Goal: Information Seeking & Learning: Check status

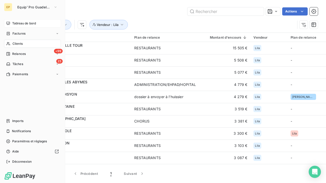
click at [12, 25] on div "Tableau de bord" at bounding box center [32, 23] width 57 height 8
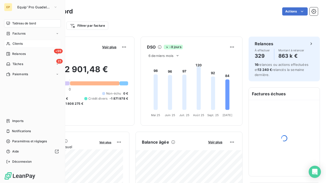
click at [9, 45] on icon at bounding box center [8, 44] width 4 height 4
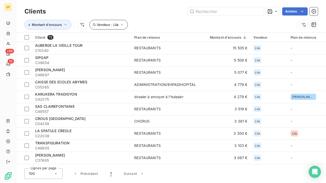
click at [122, 24] on icon "button" at bounding box center [121, 24] width 5 height 5
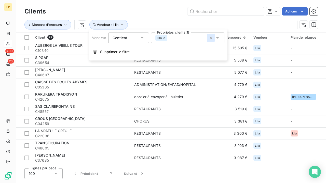
click at [209, 38] on icon "button" at bounding box center [210, 37] width 5 height 5
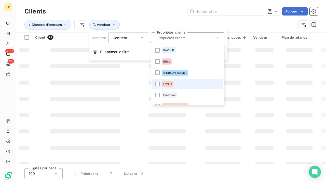
click at [189, 84] on li "Cyrille" at bounding box center [187, 84] width 71 height 10
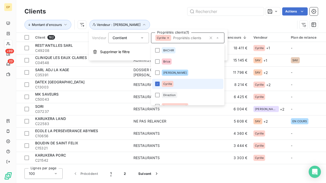
click at [153, 84] on li "Cyrille" at bounding box center [187, 84] width 71 height 10
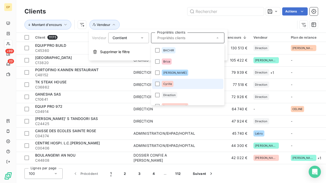
click at [160, 84] on li "Cyrille" at bounding box center [187, 84] width 71 height 10
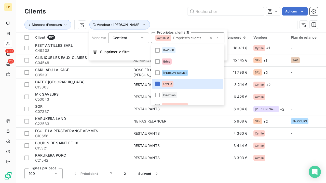
click at [141, 17] on div "Clients Actions" at bounding box center [170, 11] width 293 height 11
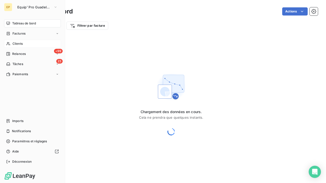
click at [12, 44] on span "Clients" at bounding box center [17, 44] width 10 height 5
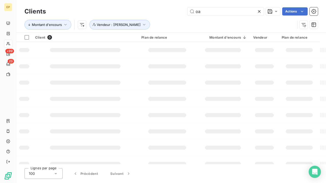
type input "o"
type input "e"
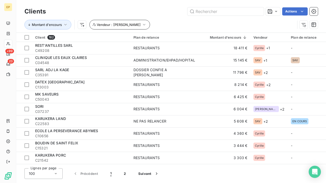
click at [142, 22] on icon "button" at bounding box center [144, 24] width 5 height 5
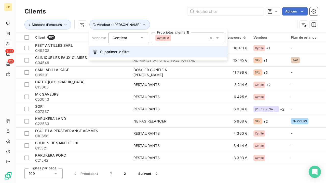
click at [106, 51] on span "Supprimer le filtre" at bounding box center [115, 51] width 30 height 5
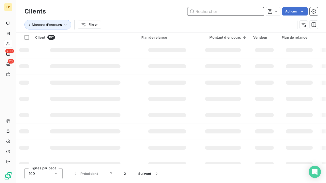
click at [221, 15] on input "text" at bounding box center [225, 11] width 76 height 8
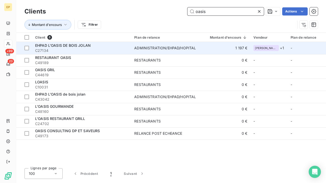
type input "oasis"
click at [127, 44] on div "EHPAD L'OASIS DE BOIS JOLAN" at bounding box center [81, 45] width 93 height 5
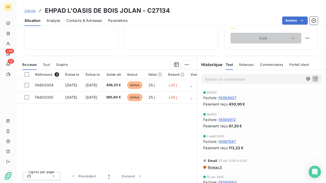
scroll to position [90, 0]
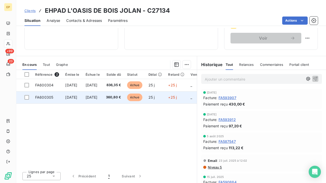
click at [121, 95] on span "360,80 €" at bounding box center [113, 97] width 15 height 5
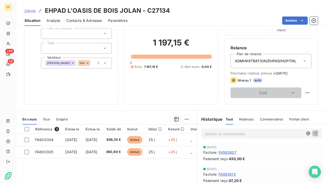
scroll to position [39, 0]
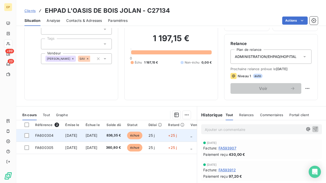
click at [55, 137] on td "FA600304" at bounding box center [47, 136] width 30 height 12
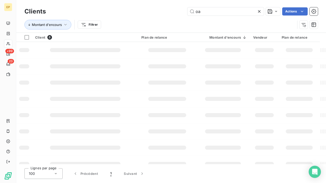
type input "o"
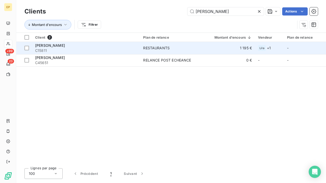
type input "gina deli"
click at [75, 43] on div "[PERSON_NAME]" at bounding box center [86, 45] width 102 height 5
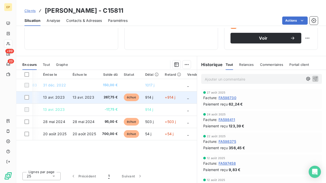
scroll to position [0, 37]
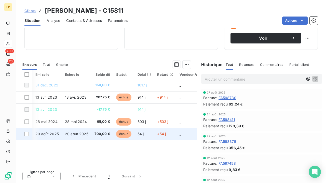
click at [72, 132] on span "20 août 2025" at bounding box center [76, 134] width 23 height 4
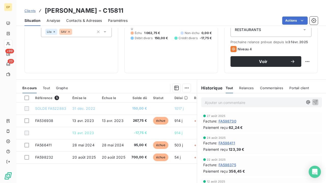
scroll to position [73, 0]
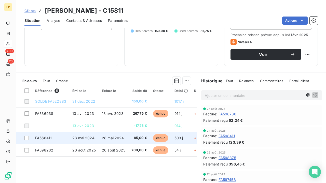
click at [93, 136] on span "28 mai 2024" at bounding box center [83, 138] width 22 height 4
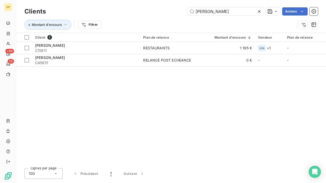
click at [260, 11] on icon at bounding box center [259, 11] width 3 height 3
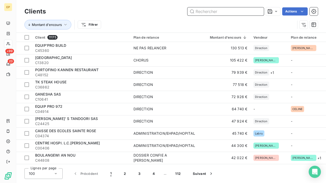
click at [260, 11] on input "text" at bounding box center [225, 11] width 76 height 8
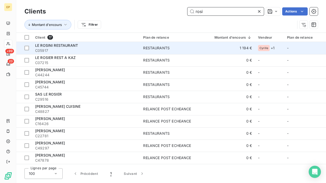
type input "rosi"
click at [79, 51] on span "C05917" at bounding box center [86, 50] width 102 height 5
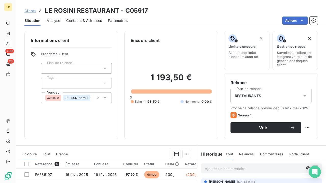
scroll to position [84, 0]
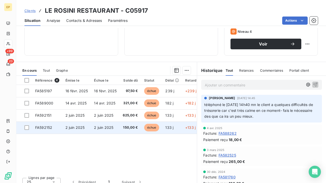
click at [123, 125] on span "150,00 €" at bounding box center [130, 127] width 15 height 5
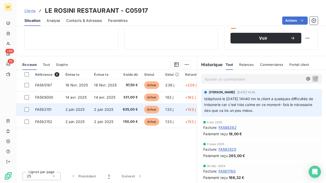
scroll to position [90, 0]
click at [95, 108] on span "2 juin 2025" at bounding box center [103, 109] width 19 height 4
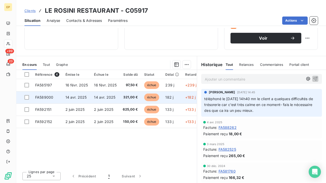
scroll to position [90, 0]
click at [103, 95] on span "14 avr. 2025" at bounding box center [104, 97] width 21 height 4
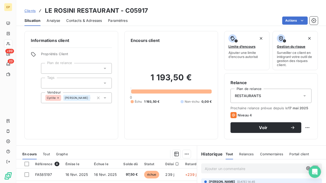
scroll to position [70, 0]
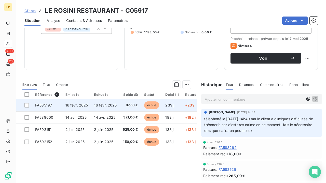
click at [74, 106] on span "16 févr. 2025" at bounding box center [76, 105] width 23 height 4
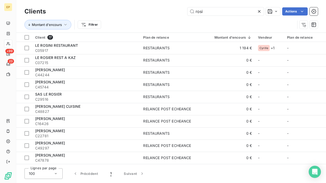
click at [260, 12] on icon at bounding box center [259, 11] width 5 height 5
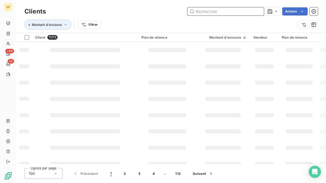
click at [246, 11] on input "text" at bounding box center [225, 11] width 76 height 8
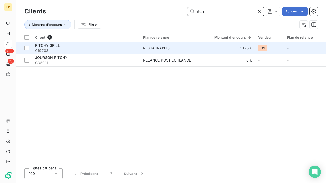
type input "ritch"
click at [65, 48] on span "C19703" at bounding box center [86, 50] width 102 height 5
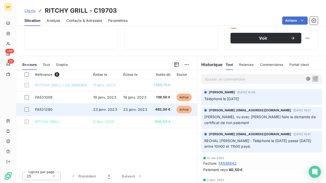
click at [100, 108] on span "23 janv. 2023" at bounding box center [105, 109] width 24 height 4
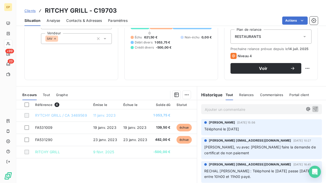
scroll to position [70, 0]
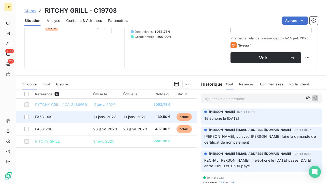
click at [62, 113] on td "FA531009" at bounding box center [61, 117] width 58 height 12
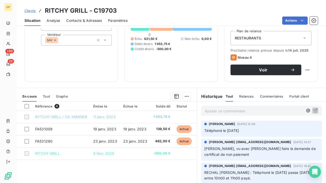
scroll to position [59, 0]
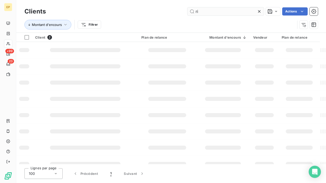
type input "r"
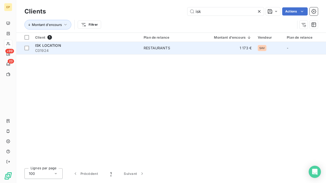
type input "isk"
click at [74, 47] on div "ISK LOCATION" at bounding box center [86, 45] width 102 height 5
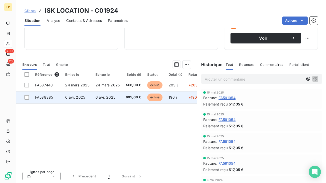
scroll to position [90, 0]
click at [114, 97] on span "6 avr. 2025" at bounding box center [105, 97] width 20 height 4
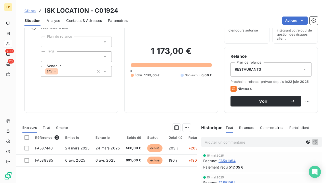
scroll to position [28, 0]
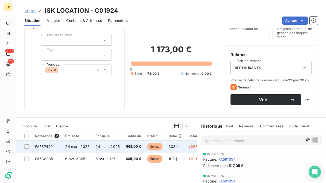
click at [79, 146] on span "24 mars 2025" at bounding box center [77, 147] width 24 height 4
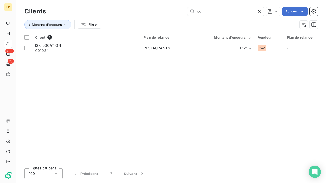
click at [259, 12] on icon at bounding box center [259, 11] width 5 height 5
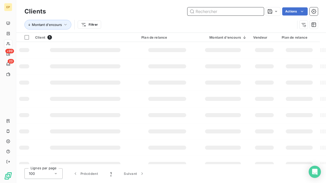
click at [244, 13] on input "text" at bounding box center [225, 11] width 76 height 8
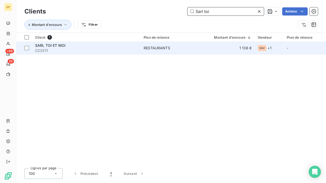
type input "Sarl toi"
click at [92, 49] on span "C23311" at bounding box center [86, 50] width 102 height 5
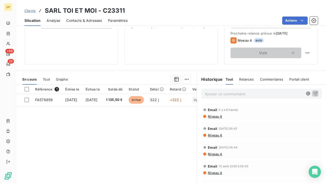
scroll to position [76, 0]
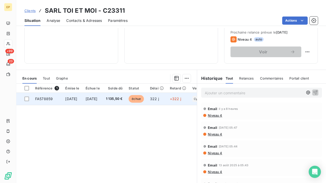
click at [93, 97] on td "25 nov. 2024" at bounding box center [93, 99] width 20 height 12
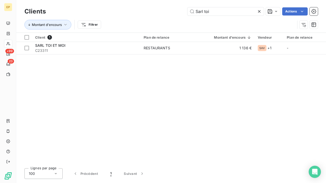
click at [260, 11] on icon at bounding box center [259, 11] width 3 height 3
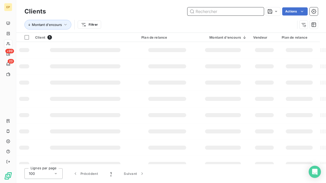
click at [250, 10] on input "text" at bounding box center [225, 11] width 76 height 8
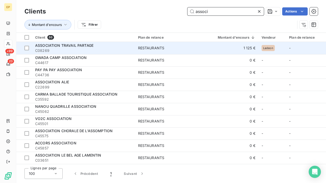
type input "associ"
click at [77, 46] on span "ASSOCIATION TRAVAIL PARTAGE" at bounding box center [64, 45] width 58 height 4
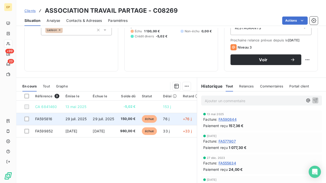
scroll to position [69, 0]
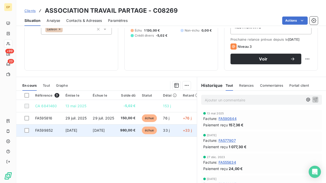
click at [117, 131] on td "10 sept. 2025" at bounding box center [104, 131] width 28 height 12
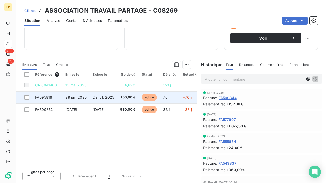
scroll to position [90, 0]
click at [89, 99] on td "29 juil. 2025" at bounding box center [76, 97] width 28 height 12
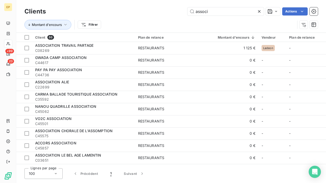
click at [259, 11] on icon at bounding box center [259, 11] width 5 height 5
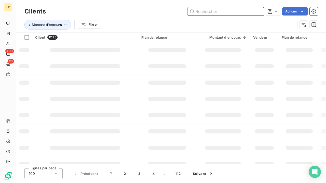
click at [259, 11] on input "text" at bounding box center [225, 11] width 76 height 8
type input "S"
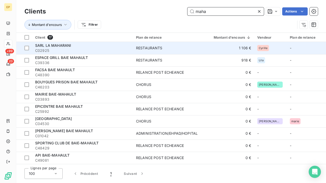
type input "maha"
click at [89, 49] on span "C02925" at bounding box center [82, 50] width 95 height 5
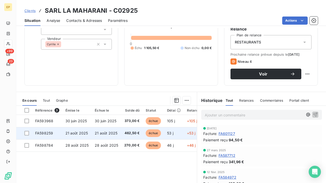
scroll to position [76, 0]
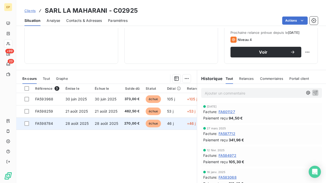
click at [95, 126] on td "28 août 2025" at bounding box center [107, 124] width 30 height 12
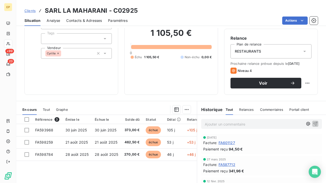
scroll to position [49, 0]
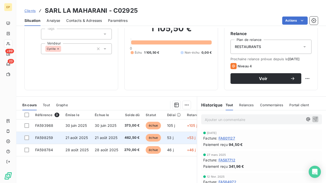
click at [86, 141] on td "21 août 2025" at bounding box center [77, 138] width 30 height 12
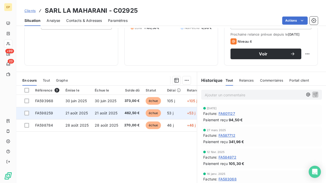
scroll to position [79, 0]
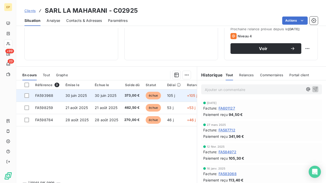
click at [65, 98] on td "30 juin 2025" at bounding box center [77, 96] width 30 height 12
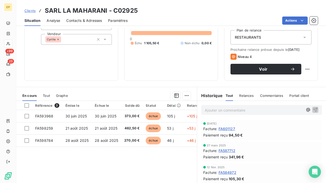
scroll to position [59, 0]
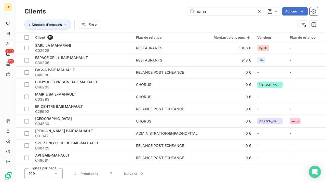
click at [260, 12] on icon at bounding box center [259, 11] width 5 height 5
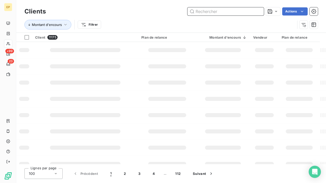
drag, startPoint x: 260, startPoint y: 12, endPoint x: 257, endPoint y: 8, distance: 4.3
click at [260, 12] on input "text" at bounding box center [225, 11] width 76 height 8
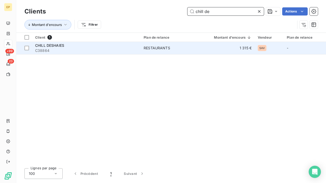
type input "chill de"
click at [87, 47] on div "CHILL DESHAIES C38864" at bounding box center [86, 48] width 102 height 10
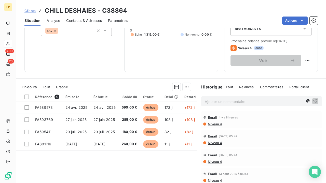
scroll to position [79, 0]
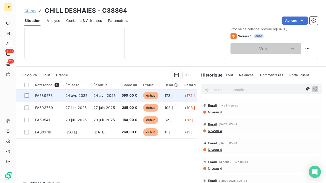
click at [79, 95] on span "24 avr. 2025" at bounding box center [76, 95] width 22 height 4
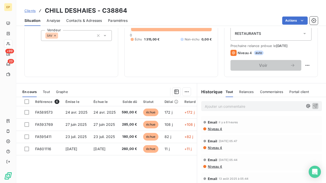
scroll to position [72, 0]
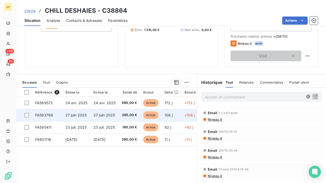
click at [70, 115] on span "27 juin 2025" at bounding box center [75, 115] width 21 height 4
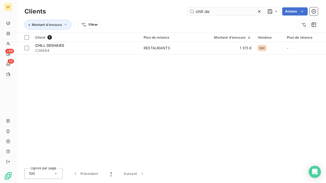
click at [260, 12] on icon at bounding box center [259, 11] width 3 height 3
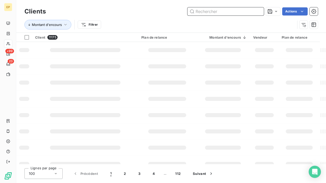
click at [251, 12] on input "text" at bounding box center [225, 11] width 76 height 8
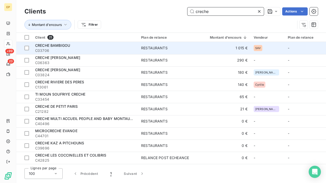
type input "creche"
click at [101, 49] on span "C03706" at bounding box center [85, 50] width 100 height 5
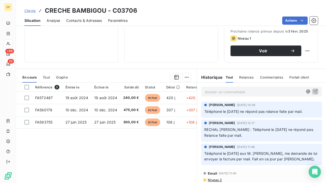
scroll to position [82, 0]
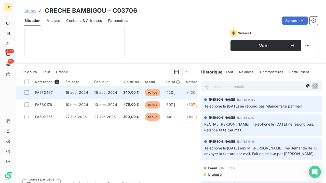
click at [116, 92] on td "19 août 2024" at bounding box center [105, 93] width 29 height 12
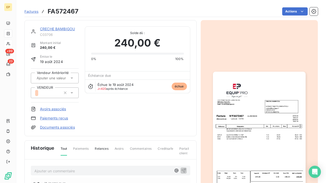
scroll to position [25, 0]
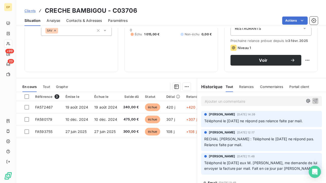
scroll to position [71, 0]
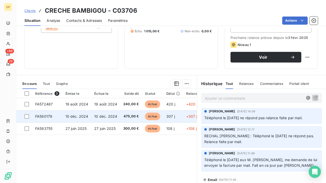
click at [123, 117] on span "475,00 €" at bounding box center [131, 116] width 16 height 5
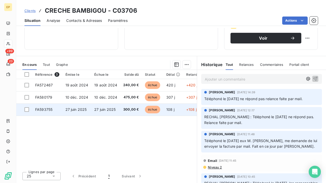
scroll to position [90, 0]
click at [93, 107] on td "27 juin 2025" at bounding box center [105, 110] width 29 height 12
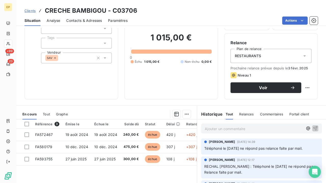
scroll to position [40, 0]
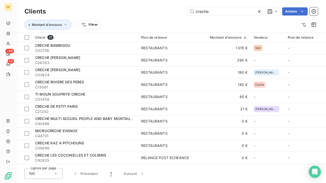
click at [259, 12] on icon at bounding box center [259, 11] width 5 height 5
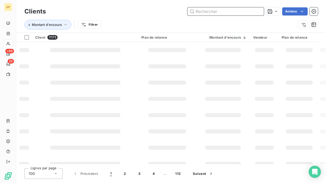
click at [259, 13] on input "text" at bounding box center [225, 11] width 76 height 8
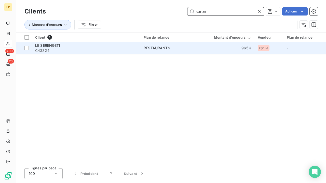
type input "seren"
click at [76, 48] on span "C43324" at bounding box center [86, 50] width 102 height 5
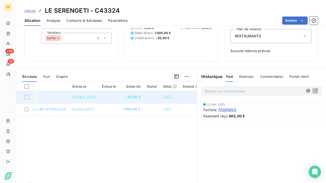
scroll to position [0, 28]
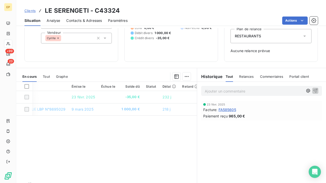
click at [226, 109] on span "FA585605" at bounding box center [228, 109] width 18 height 5
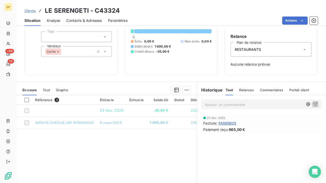
scroll to position [49, 0]
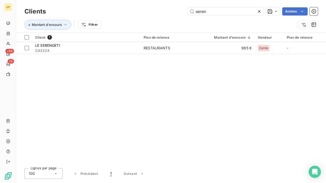
click at [258, 11] on icon at bounding box center [259, 11] width 5 height 5
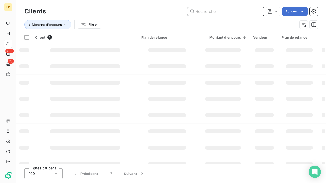
click at [248, 11] on input "text" at bounding box center [225, 11] width 76 height 8
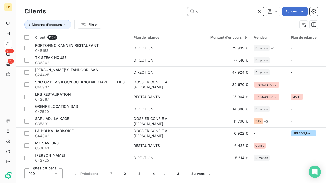
click at [226, 13] on input "k" at bounding box center [225, 11] width 76 height 8
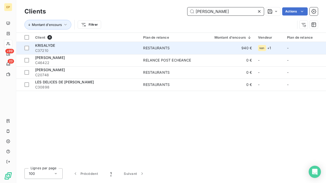
type input "kris"
click at [62, 44] on div "KRISALYDE" at bounding box center [86, 45] width 102 height 5
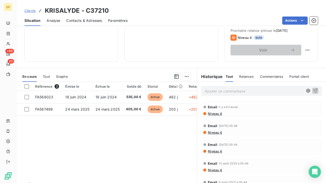
scroll to position [78, 0]
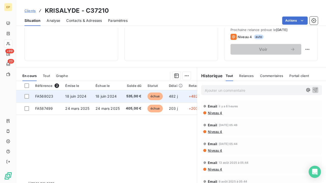
click at [142, 94] on td "535,00 €" at bounding box center [134, 96] width 22 height 12
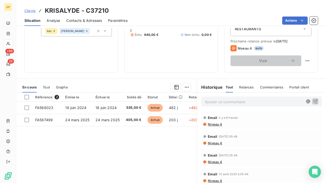
scroll to position [79, 0]
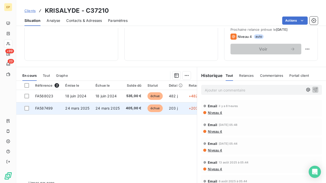
click at [102, 113] on td "24 mars 2025" at bounding box center [107, 108] width 30 height 12
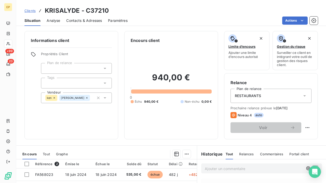
scroll to position [42, 0]
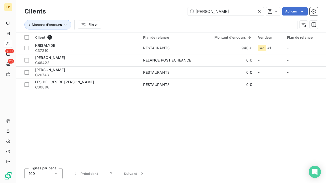
click at [259, 12] on icon at bounding box center [259, 11] width 5 height 5
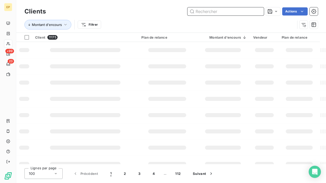
click at [250, 12] on input "text" at bounding box center [225, 11] width 76 height 8
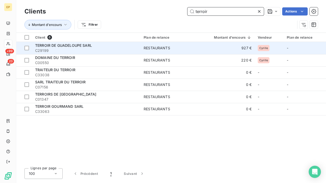
type input "terroir"
click at [78, 48] on span "C29199" at bounding box center [86, 50] width 102 height 5
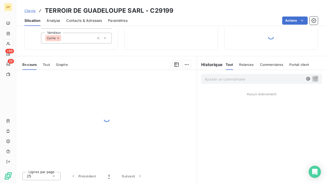
scroll to position [60, 0]
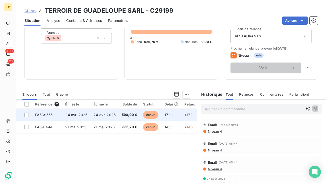
click at [113, 113] on span "24 avr. 2025" at bounding box center [104, 115] width 22 height 4
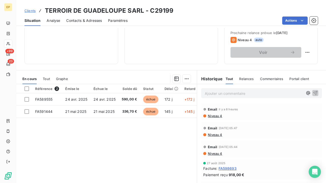
scroll to position [86, 0]
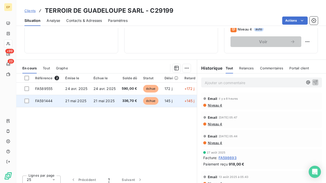
click at [83, 100] on span "21 mai 2025" at bounding box center [75, 101] width 21 height 4
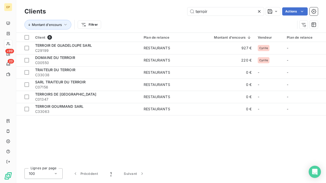
click at [258, 11] on icon at bounding box center [259, 11] width 3 height 3
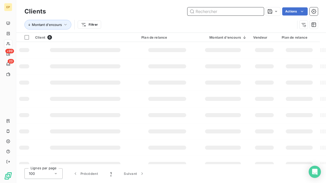
click at [247, 12] on input "text" at bounding box center [225, 11] width 76 height 8
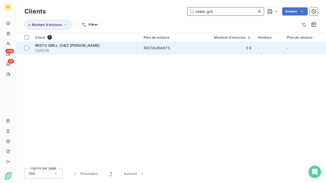
type input "resto gril"
click at [59, 51] on span "C20376" at bounding box center [86, 50] width 102 height 5
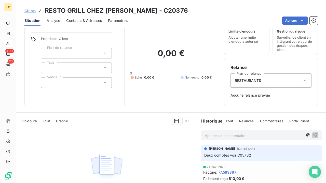
scroll to position [19, 0]
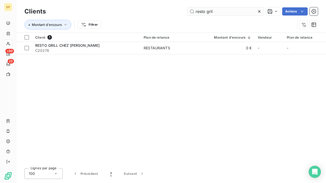
click at [260, 11] on icon at bounding box center [259, 11] width 3 height 3
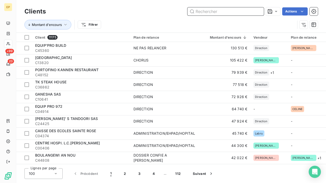
click at [260, 11] on input "text" at bounding box center [225, 11] width 76 height 8
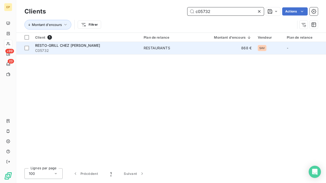
type input "c05732"
click at [80, 49] on span "C05732" at bounding box center [86, 50] width 102 height 5
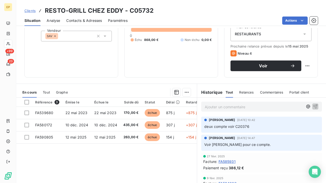
scroll to position [62, 0]
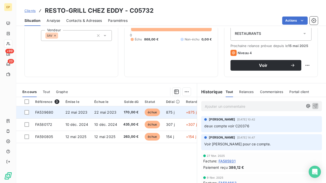
click at [98, 116] on td "22 mai 2023" at bounding box center [105, 112] width 29 height 12
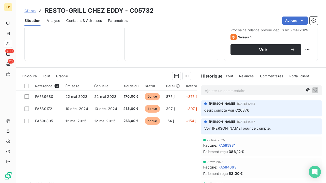
scroll to position [87, 0]
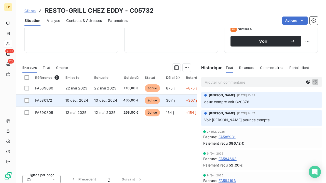
click at [74, 99] on span "10 déc. 2024" at bounding box center [76, 100] width 23 height 4
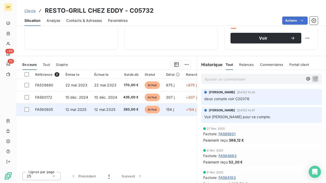
scroll to position [90, 0]
click at [77, 110] on span "12 mai 2025" at bounding box center [75, 109] width 21 height 4
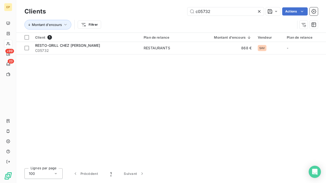
click at [259, 12] on icon at bounding box center [259, 11] width 5 height 5
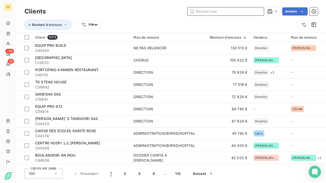
drag, startPoint x: 259, startPoint y: 12, endPoint x: 257, endPoint y: 8, distance: 4.5
click at [258, 10] on input "text" at bounding box center [225, 11] width 76 height 8
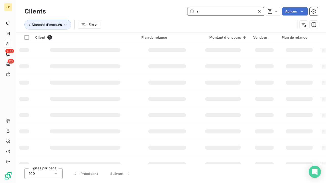
type input "r"
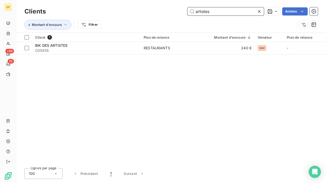
type input "artistes"
click at [257, 10] on icon at bounding box center [259, 11] width 5 height 5
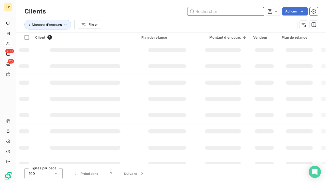
click at [252, 11] on input "text" at bounding box center [225, 11] width 76 height 8
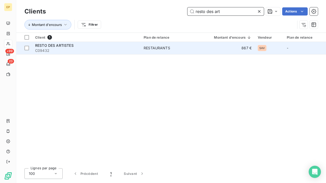
type input "resto des art"
click at [64, 47] on div "RESTO DES ARTISTES" at bounding box center [86, 45] width 102 height 5
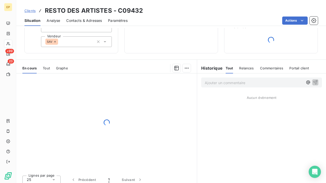
scroll to position [60, 0]
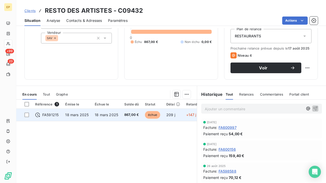
click at [136, 118] on td "867,00 €" at bounding box center [131, 115] width 21 height 12
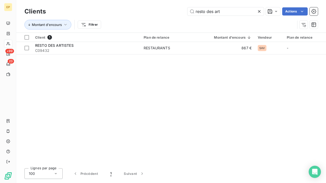
click at [258, 11] on icon at bounding box center [259, 11] width 5 height 5
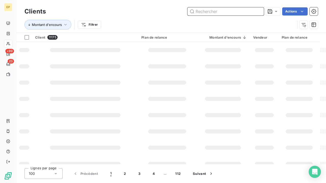
click at [258, 10] on input "text" at bounding box center [225, 11] width 76 height 8
click at [94, 45] on td at bounding box center [85, 50] width 106 height 16
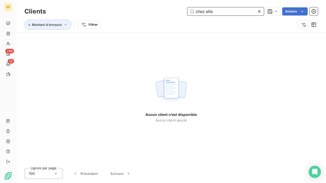
click at [234, 11] on input "chez elle" at bounding box center [225, 11] width 76 height 8
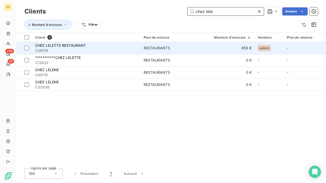
type input "chez lele"
click at [76, 49] on span "C05516" at bounding box center [86, 50] width 102 height 5
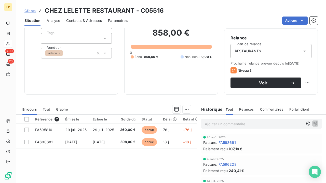
scroll to position [54, 0]
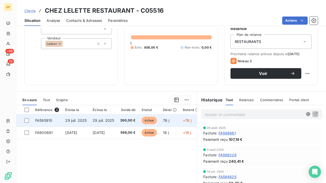
click at [93, 118] on td "29 juil. 2025" at bounding box center [104, 121] width 28 height 12
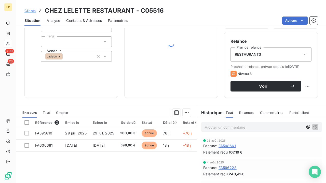
scroll to position [42, 0]
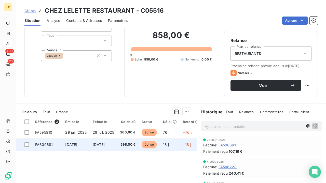
click at [73, 144] on span "25 sept. 2025" at bounding box center [71, 145] width 12 height 4
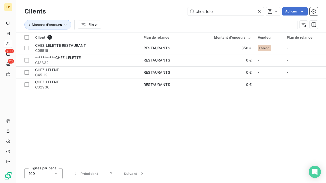
click at [259, 10] on icon at bounding box center [259, 11] width 5 height 5
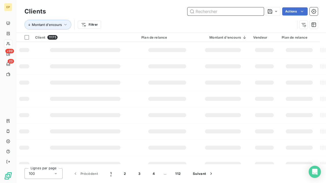
click at [245, 10] on input "text" at bounding box center [225, 11] width 76 height 8
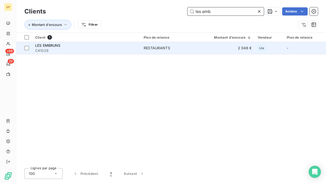
type input "les emb"
click at [136, 45] on div "LES EMBRUNS" at bounding box center [86, 45] width 102 height 5
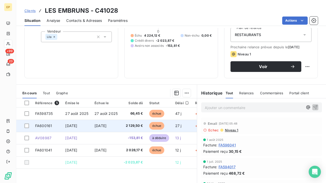
click at [134, 126] on span "2 129,50 €" at bounding box center [133, 126] width 19 height 5
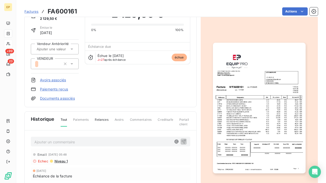
scroll to position [29, 0]
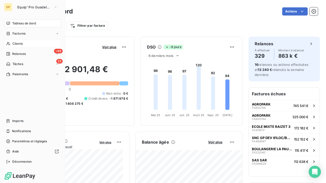
click at [12, 43] on span "Clients" at bounding box center [17, 44] width 10 height 5
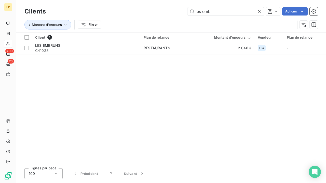
click at [258, 9] on icon at bounding box center [259, 11] width 5 height 5
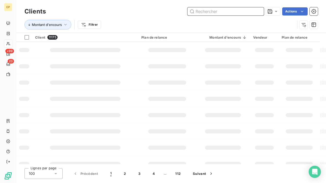
click at [240, 10] on input "text" at bounding box center [225, 11] width 76 height 8
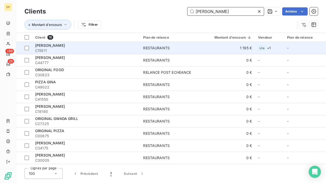
type input "gina"
click at [51, 50] on span "C15811" at bounding box center [86, 50] width 102 height 5
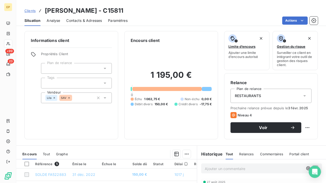
click at [77, 22] on span "Contacts & Adresses" at bounding box center [84, 20] width 36 height 5
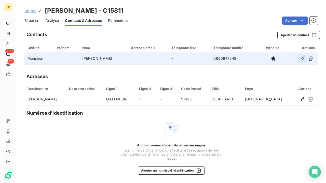
click at [303, 56] on icon "button" at bounding box center [302, 58] width 5 height 5
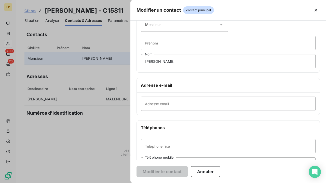
scroll to position [30, 0]
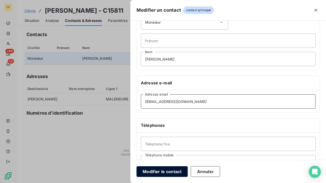
type input "ginadelices@orange.fr"
click at [165, 171] on button "Modifier le contact" at bounding box center [161, 172] width 51 height 11
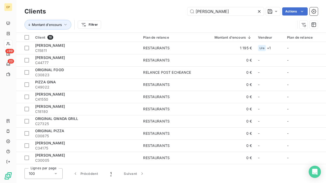
click at [260, 11] on icon at bounding box center [259, 11] width 3 height 3
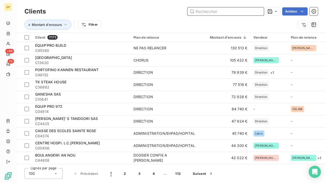
click at [260, 11] on input "text" at bounding box center [225, 11] width 76 height 8
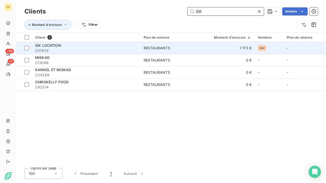
type input "ISK"
click at [68, 48] on span "C01924" at bounding box center [86, 50] width 102 height 5
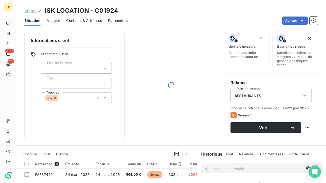
scroll to position [50, 0]
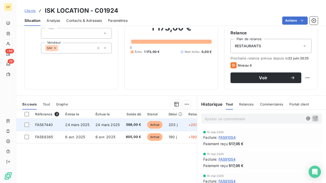
click at [123, 123] on td "568,00 €" at bounding box center [133, 125] width 21 height 12
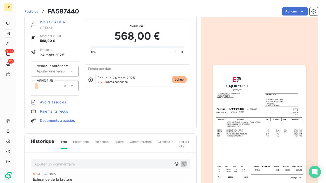
scroll to position [11, 0]
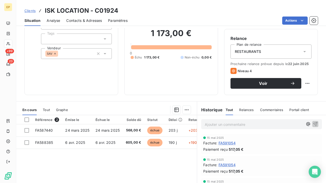
scroll to position [45, 0]
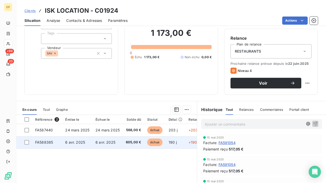
click at [116, 144] on td "6 avr. 2025" at bounding box center [107, 142] width 30 height 12
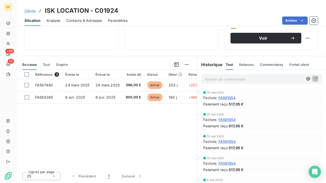
scroll to position [90, 0]
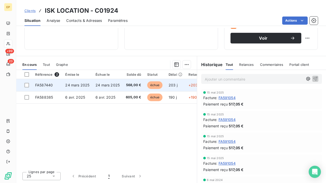
click at [103, 88] on td "24 mars 2025" at bounding box center [107, 85] width 30 height 12
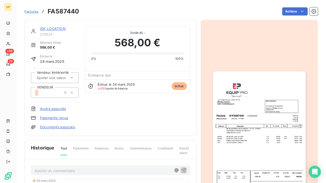
click at [268, 129] on img "button" at bounding box center [259, 137] width 93 height 131
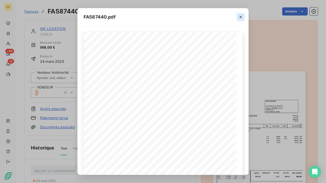
click at [241, 17] on icon "button" at bounding box center [240, 17] width 5 height 5
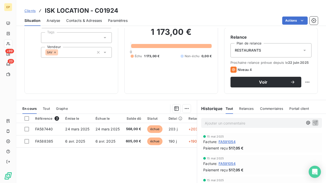
scroll to position [52, 0]
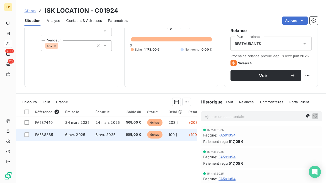
click at [102, 136] on span "6 avr. 2025" at bounding box center [105, 135] width 20 height 4
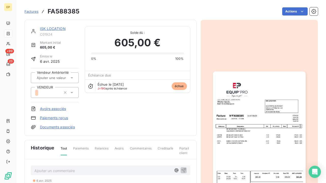
click at [280, 112] on img "button" at bounding box center [259, 137] width 93 height 131
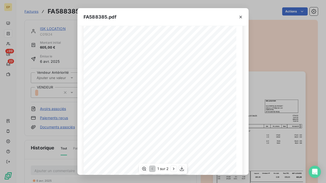
scroll to position [23, 0]
click at [242, 18] on icon "button" at bounding box center [240, 17] width 5 height 5
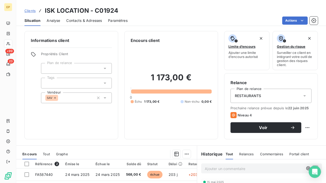
scroll to position [40, 0]
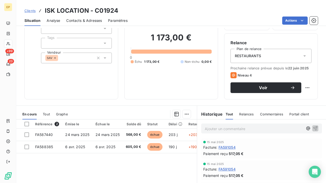
click at [89, 23] on span "Contacts & Adresses" at bounding box center [84, 20] width 36 height 5
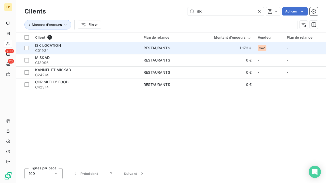
click at [106, 50] on span "C01924" at bounding box center [86, 50] width 102 height 5
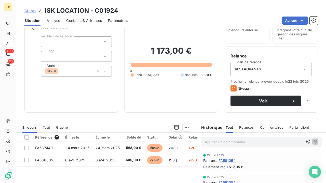
scroll to position [37, 0]
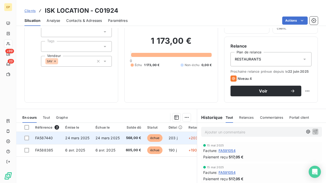
click at [131, 139] on span "568,00 €" at bounding box center [133, 138] width 15 height 5
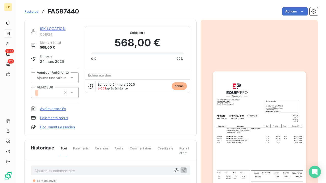
click at [275, 149] on img "button" at bounding box center [259, 137] width 93 height 131
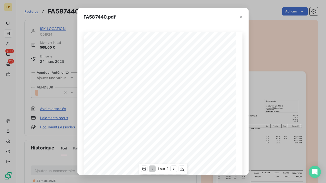
scroll to position [38, 0]
click at [239, 18] on icon "button" at bounding box center [240, 17] width 5 height 5
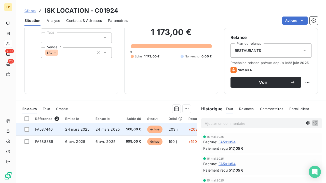
scroll to position [44, 0]
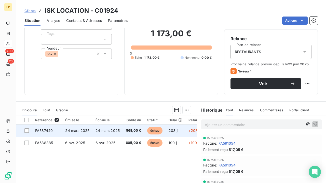
click at [100, 132] on span "24 mars 2025" at bounding box center [107, 131] width 24 height 4
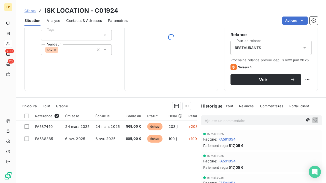
scroll to position [49, 0]
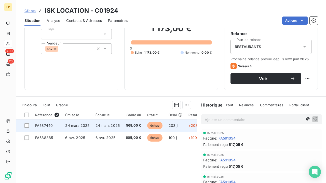
click at [134, 128] on span "568,00 €" at bounding box center [133, 125] width 15 height 5
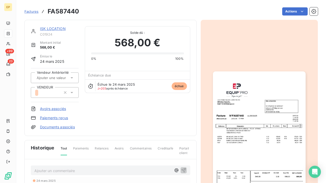
click at [240, 146] on img "button" at bounding box center [259, 137] width 93 height 131
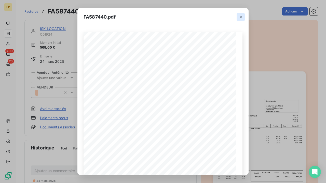
click at [242, 16] on icon "button" at bounding box center [240, 17] width 5 height 5
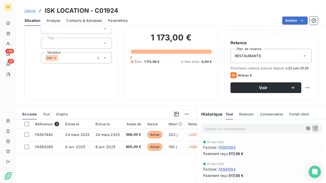
scroll to position [40, 0]
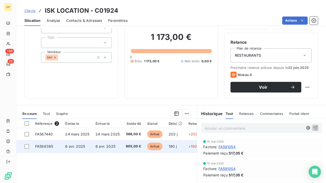
click at [106, 147] on span "6 avr. 2025" at bounding box center [105, 146] width 20 height 4
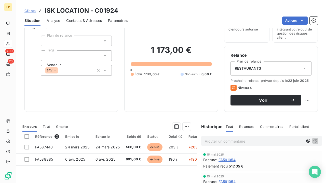
scroll to position [29, 0]
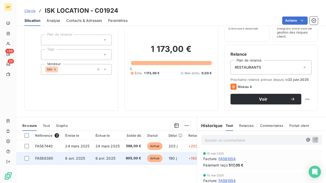
click at [126, 158] on span "605,00 €" at bounding box center [133, 158] width 15 height 5
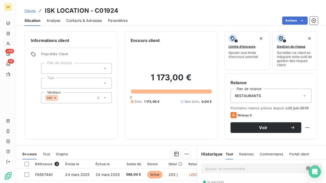
scroll to position [38, 0]
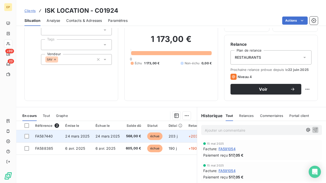
click at [94, 138] on td "24 mars 2025" at bounding box center [107, 136] width 30 height 12
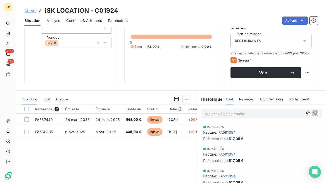
scroll to position [58, 0]
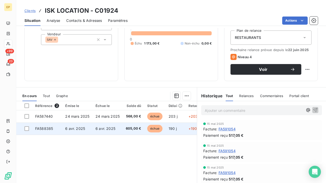
click at [128, 131] on span "605,00 €" at bounding box center [133, 128] width 15 height 5
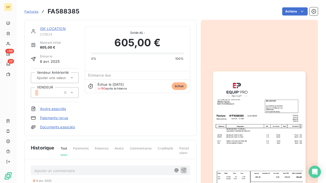
scroll to position [19, 0]
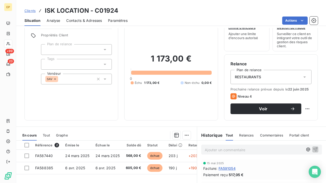
scroll to position [19, 0]
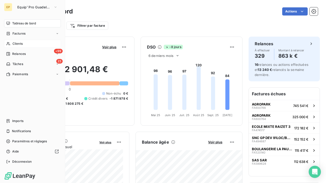
click at [8, 44] on icon at bounding box center [8, 43] width 4 height 3
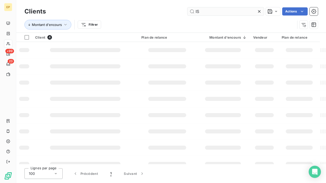
type input "I"
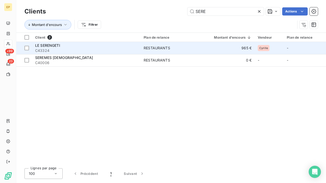
type input "SERE"
click at [63, 50] on span "C43324" at bounding box center [86, 50] width 102 height 5
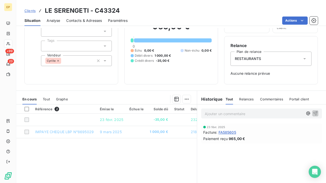
scroll to position [38, 0]
click at [225, 132] on span "FA585605" at bounding box center [228, 131] width 18 height 5
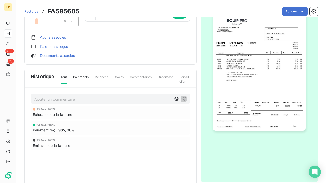
scroll to position [62, 0]
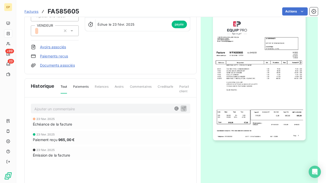
click at [261, 82] on img "button" at bounding box center [259, 75] width 93 height 131
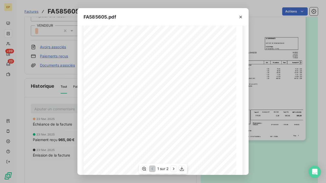
scroll to position [31, 0]
click at [238, 15] on icon "button" at bounding box center [240, 17] width 5 height 5
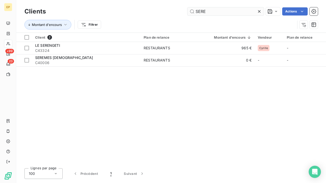
click at [256, 12] on input "SERE" at bounding box center [225, 11] width 76 height 8
click at [261, 12] on icon at bounding box center [259, 11] width 5 height 5
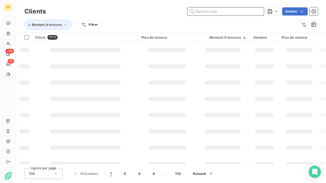
click at [245, 11] on input "text" at bounding box center [225, 11] width 76 height 8
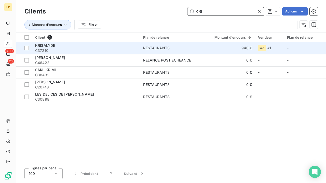
type input "KRI"
click at [60, 48] on span "C37210" at bounding box center [86, 50] width 102 height 5
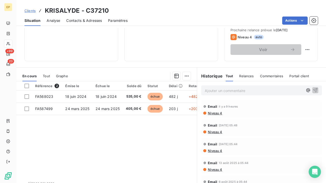
scroll to position [78, 0]
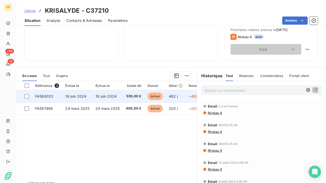
click at [127, 97] on span "535,00 €" at bounding box center [134, 96] width 16 height 5
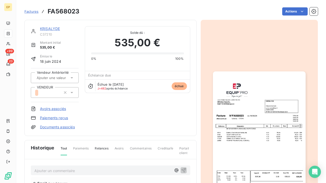
click at [237, 103] on img "button" at bounding box center [259, 137] width 93 height 131
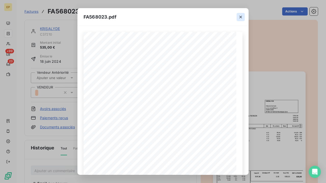
click at [238, 16] on button "button" at bounding box center [241, 17] width 8 height 8
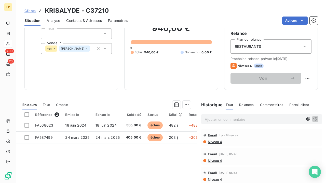
scroll to position [50, 0]
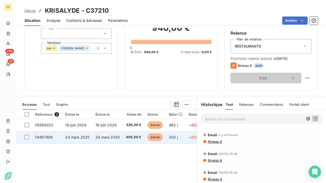
click at [92, 136] on td "24 mars 2025" at bounding box center [77, 137] width 30 height 12
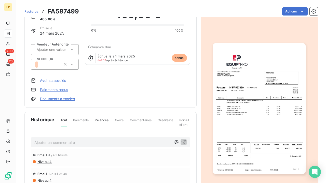
scroll to position [29, 0]
click at [266, 112] on img "button" at bounding box center [259, 108] width 93 height 131
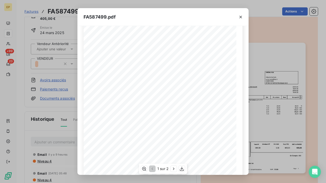
scroll to position [25, 0]
click at [240, 18] on icon "button" at bounding box center [240, 17] width 5 height 5
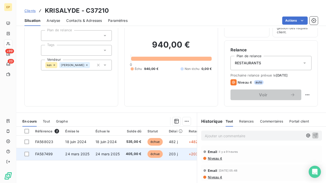
scroll to position [40, 0]
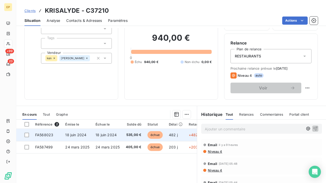
click at [126, 134] on span "535,00 €" at bounding box center [134, 135] width 16 height 5
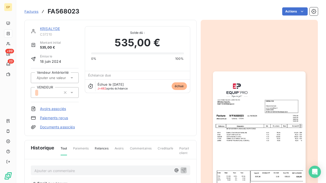
click at [270, 132] on img "button" at bounding box center [259, 137] width 93 height 131
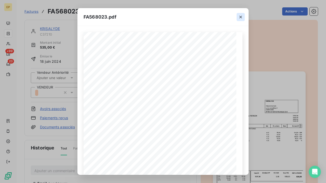
click at [240, 15] on icon "button" at bounding box center [240, 17] width 5 height 5
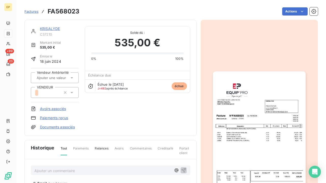
click at [248, 132] on img "button" at bounding box center [259, 137] width 93 height 131
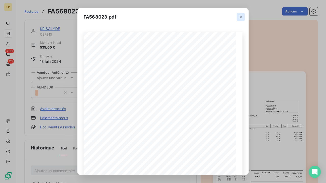
click at [241, 16] on icon "button" at bounding box center [240, 17] width 3 height 3
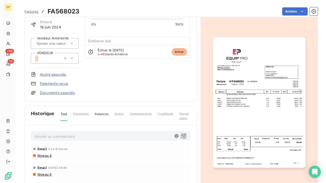
scroll to position [40, 0]
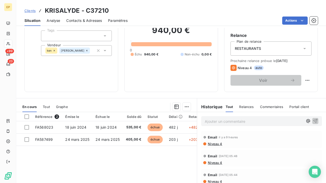
scroll to position [60, 0]
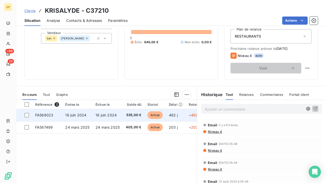
click at [113, 117] on span "18 juin 2024" at bounding box center [105, 115] width 21 height 4
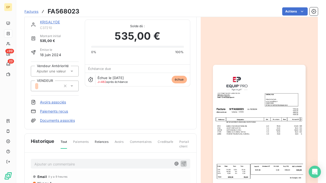
scroll to position [8, 0]
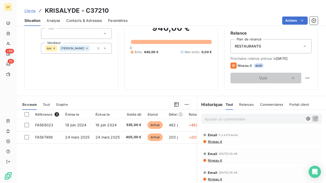
scroll to position [50, 0]
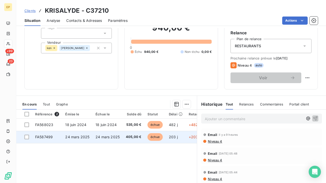
click at [121, 136] on td "24 mars 2025" at bounding box center [107, 137] width 30 height 12
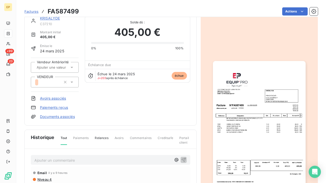
scroll to position [18, 0]
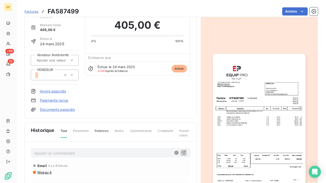
click at [237, 122] on img "button" at bounding box center [259, 119] width 93 height 131
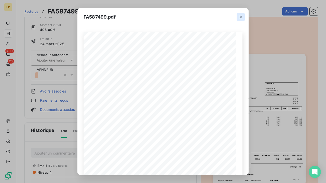
click at [241, 17] on icon "button" at bounding box center [240, 17] width 5 height 5
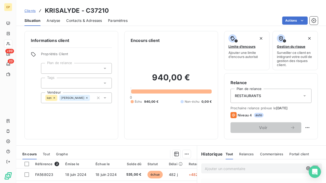
scroll to position [33, 0]
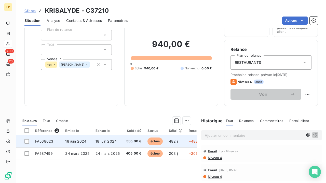
click at [77, 141] on span "18 juin 2024" at bounding box center [75, 141] width 21 height 4
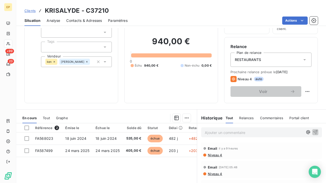
scroll to position [40, 0]
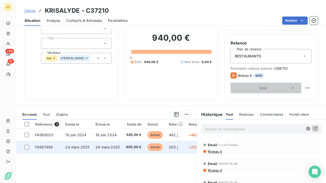
click at [86, 148] on span "24 mars 2025" at bounding box center [77, 147] width 24 height 4
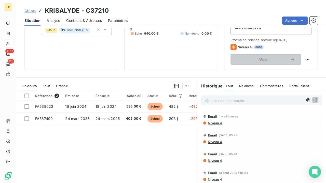
scroll to position [69, 0]
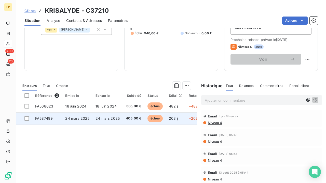
click at [120, 123] on td "24 mars 2025" at bounding box center [107, 119] width 30 height 12
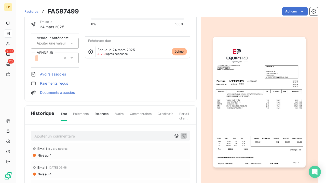
scroll to position [36, 0]
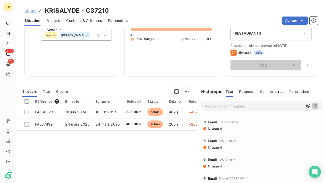
scroll to position [63, 0]
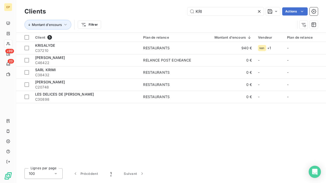
click at [259, 10] on icon at bounding box center [259, 11] width 5 height 5
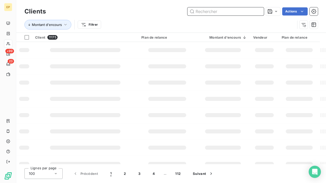
click at [259, 10] on input "text" at bounding box center [225, 11] width 76 height 8
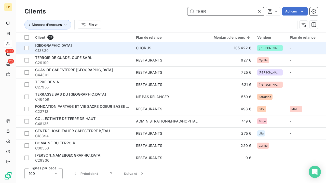
type input "TERR"
click at [77, 49] on span "C13820" at bounding box center [82, 50] width 95 height 5
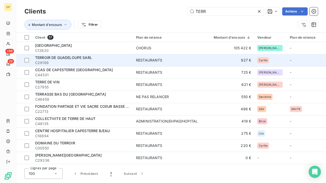
click at [57, 61] on span "C29199" at bounding box center [82, 62] width 95 height 5
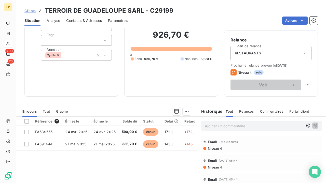
scroll to position [43, 0]
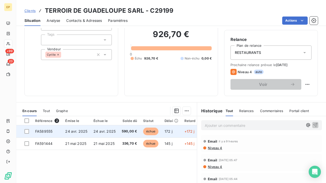
click at [128, 131] on span "590,00 €" at bounding box center [129, 131] width 15 height 5
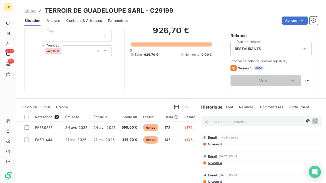
scroll to position [59, 0]
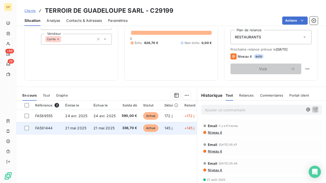
click at [105, 131] on td "21 mai 2025" at bounding box center [104, 128] width 28 height 12
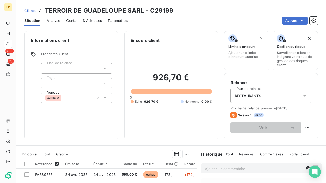
click at [90, 23] on span "Contacts & Adresses" at bounding box center [84, 20] width 36 height 5
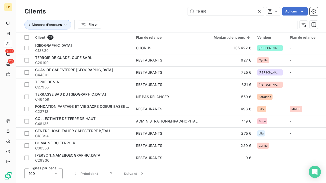
click at [258, 12] on icon at bounding box center [259, 11] width 5 height 5
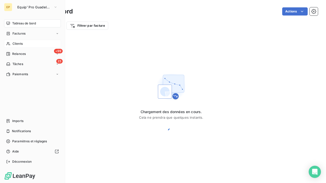
click at [13, 44] on span "Clients" at bounding box center [17, 44] width 10 height 5
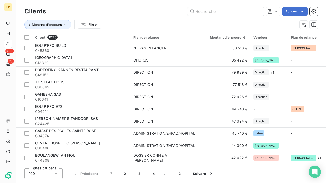
click at [248, 16] on div "Clients Actions" at bounding box center [170, 11] width 293 height 11
click at [240, 11] on input "text" at bounding box center [225, 11] width 76 height 8
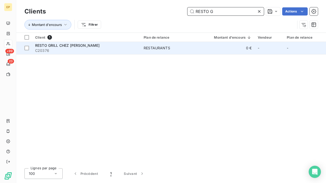
type input "RESTO G"
click at [136, 50] on span "C20376" at bounding box center [86, 50] width 102 height 5
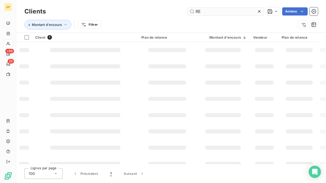
type input "R"
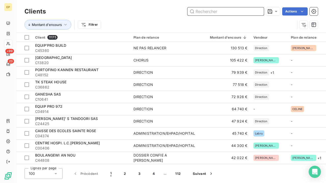
click at [205, 11] on input "text" at bounding box center [225, 11] width 76 height 8
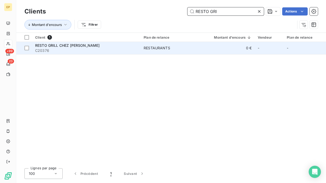
type input "RESTO GRI"
click at [67, 49] on span "C20376" at bounding box center [86, 50] width 102 height 5
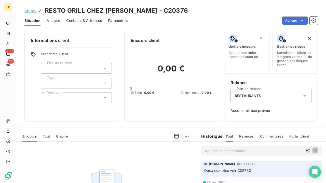
scroll to position [7, 0]
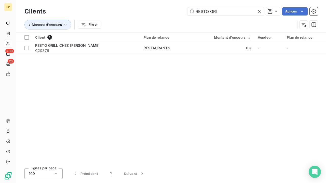
drag, startPoint x: 231, startPoint y: 10, endPoint x: 140, endPoint y: 1, distance: 91.3
click at [140, 1] on div "Clients RESTO GRI Actions Montant d'encours Filtrer" at bounding box center [171, 16] width 310 height 33
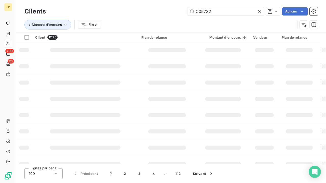
type input "C05732"
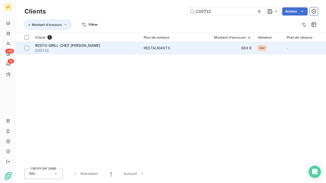
click at [80, 51] on span "C05732" at bounding box center [86, 50] width 102 height 5
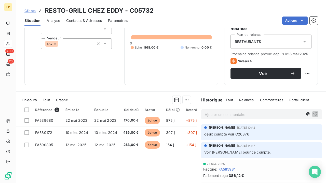
scroll to position [54, 0]
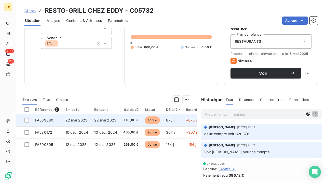
click at [115, 118] on td "22 mai 2023" at bounding box center [105, 120] width 29 height 12
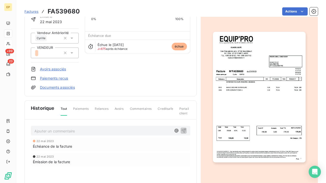
scroll to position [49, 0]
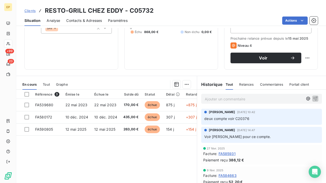
scroll to position [70, 0]
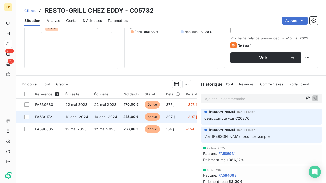
click at [107, 117] on span "10 déc. 2024" at bounding box center [105, 117] width 23 height 4
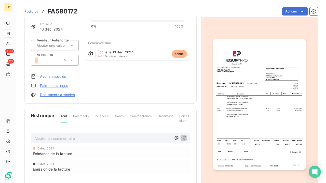
scroll to position [34, 0]
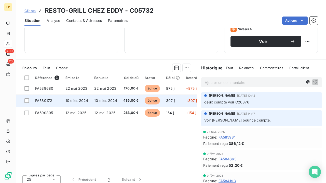
scroll to position [88, 0]
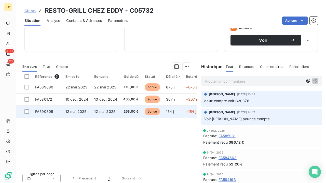
click at [108, 114] on td "12 mai 2025" at bounding box center [105, 112] width 29 height 12
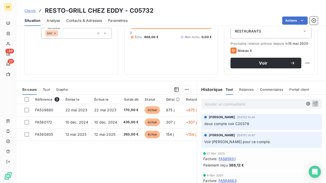
scroll to position [66, 0]
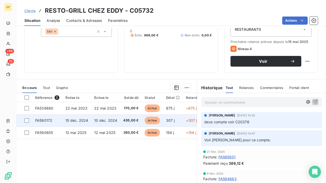
click at [113, 122] on span "10 déc. 2024" at bounding box center [105, 120] width 23 height 4
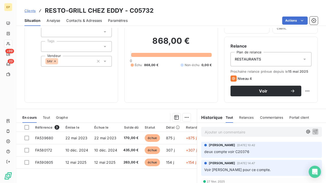
scroll to position [41, 0]
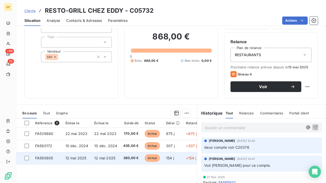
click at [106, 158] on span "12 mai 2025" at bounding box center [104, 158] width 21 height 4
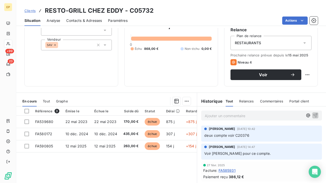
scroll to position [53, 0]
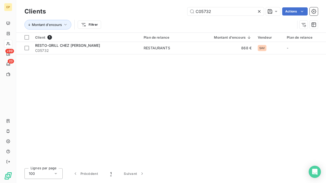
click at [260, 12] on icon at bounding box center [259, 11] width 3 height 3
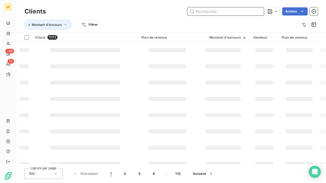
click at [247, 10] on input "text" at bounding box center [225, 11] width 76 height 8
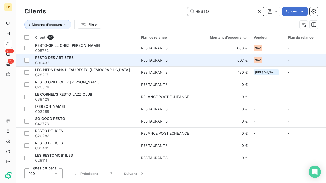
type input "RESTO"
click at [160, 58] on div "RESTAURANTS" at bounding box center [154, 60] width 26 height 5
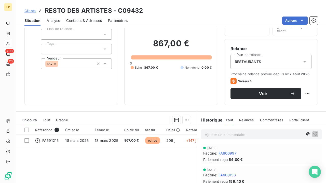
scroll to position [39, 0]
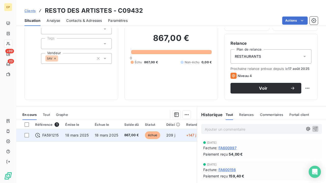
click at [117, 130] on td "18 mars 2025" at bounding box center [107, 135] width 30 height 12
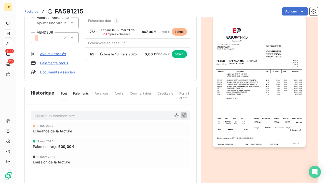
scroll to position [64, 0]
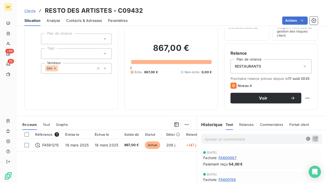
scroll to position [42, 0]
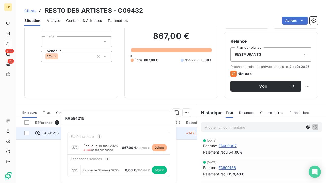
click at [53, 133] on span "FA591215" at bounding box center [50, 133] width 16 height 5
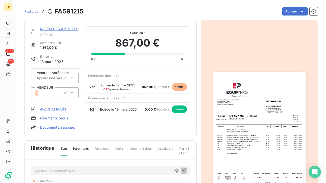
scroll to position [47, 0]
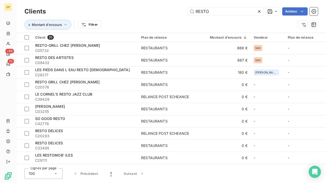
click at [260, 11] on icon at bounding box center [259, 11] width 5 height 5
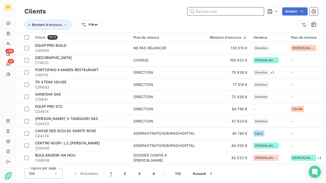
click at [260, 11] on input "text" at bounding box center [225, 11] width 76 height 8
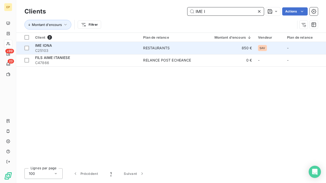
type input "IME I"
click at [64, 51] on span "C25103" at bounding box center [86, 50] width 102 height 5
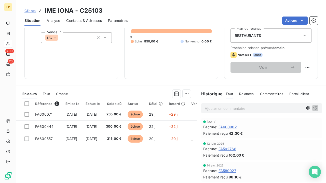
scroll to position [62, 0]
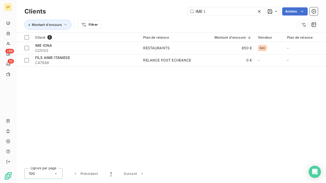
click at [259, 11] on icon at bounding box center [259, 11] width 3 height 3
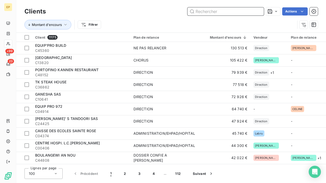
click at [259, 11] on input "text" at bounding box center [225, 11] width 76 height 8
click at [213, 13] on input "E" at bounding box center [225, 11] width 76 height 8
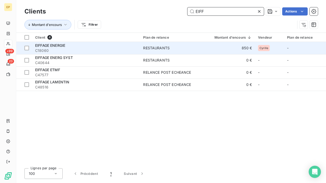
type input "EIFF"
click at [57, 51] on span "C18060" at bounding box center [86, 50] width 102 height 5
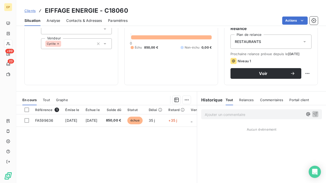
scroll to position [64, 0]
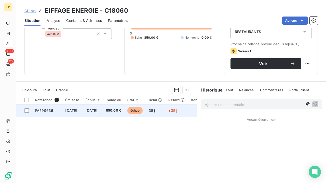
click at [121, 110] on span "850,00 €" at bounding box center [113, 110] width 15 height 5
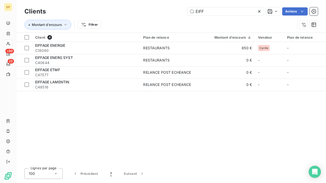
click at [260, 11] on icon at bounding box center [259, 11] width 5 height 5
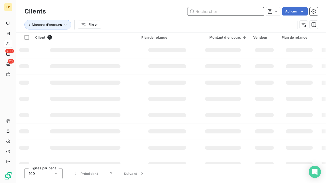
click at [255, 11] on input "text" at bounding box center [225, 11] width 76 height 8
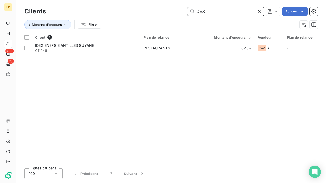
type input "IDEX"
click at [62, 51] on span "C11146" at bounding box center [86, 50] width 102 height 5
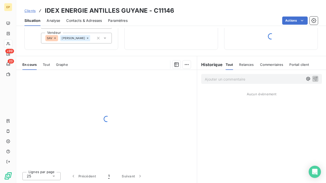
scroll to position [60, 0]
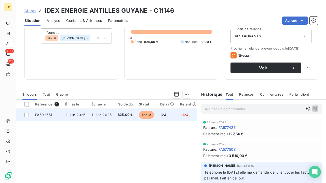
click at [114, 115] on td "11 juin 2025" at bounding box center [101, 115] width 26 height 12
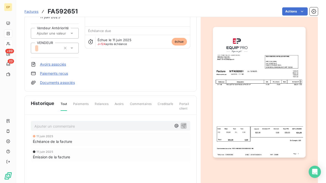
scroll to position [33, 0]
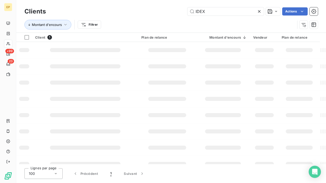
click at [260, 9] on icon at bounding box center [259, 11] width 5 height 5
click at [260, 9] on input "text" at bounding box center [225, 11] width 76 height 8
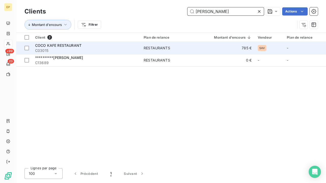
type input "COCO K"
click at [92, 49] on span "C03015" at bounding box center [86, 50] width 102 height 5
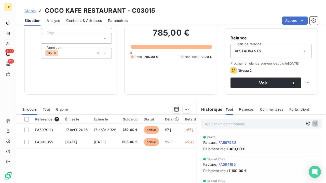
scroll to position [50, 0]
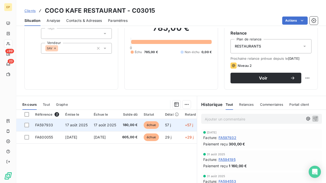
click at [155, 125] on span "échue" at bounding box center [151, 125] width 15 height 8
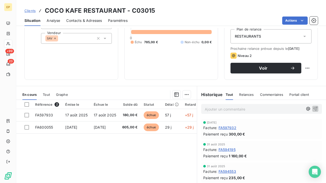
scroll to position [65, 0]
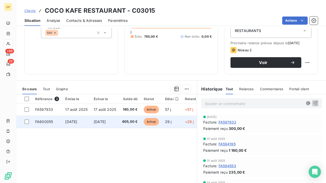
click at [90, 122] on td "14 sept. 2025" at bounding box center [76, 122] width 29 height 12
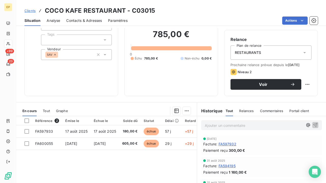
scroll to position [50, 0]
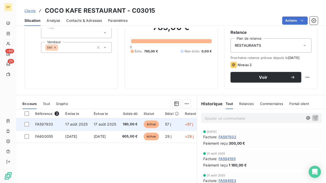
click at [83, 124] on span "17 août 2025" at bounding box center [76, 124] width 22 height 4
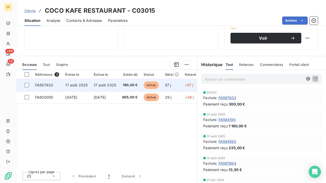
scroll to position [90, 0]
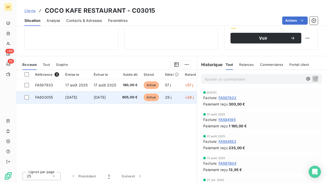
click at [104, 96] on span "14 sept. 2025" at bounding box center [100, 97] width 12 height 4
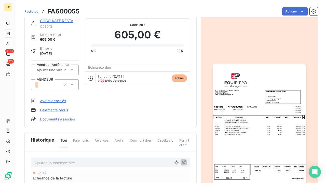
scroll to position [9, 0]
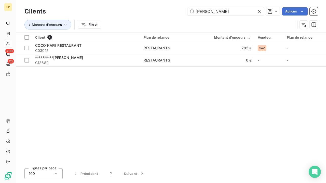
click at [259, 11] on icon at bounding box center [259, 11] width 3 height 3
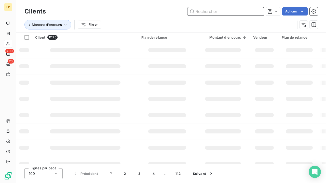
click at [256, 11] on input "text" at bounding box center [225, 11] width 76 height 8
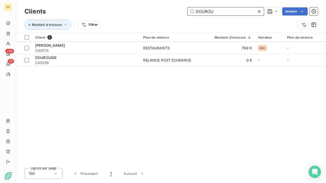
type input "DOUROU"
click at [65, 46] on span "DOUROUGIE BOULANGERIE" at bounding box center [50, 45] width 30 height 4
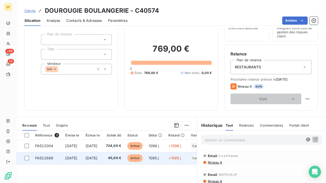
scroll to position [34, 0]
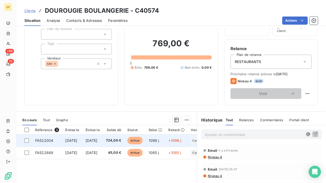
click at [124, 144] on td "724,00 €" at bounding box center [113, 141] width 21 height 12
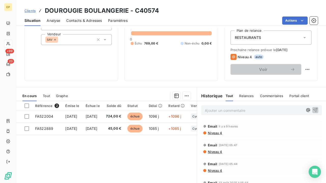
scroll to position [65, 0]
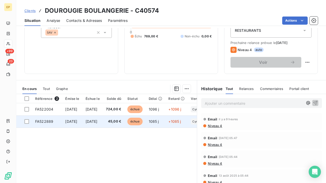
click at [82, 122] on td "24 oct. 2022" at bounding box center [72, 122] width 20 height 12
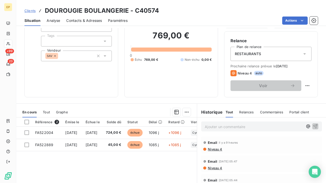
scroll to position [40, 0]
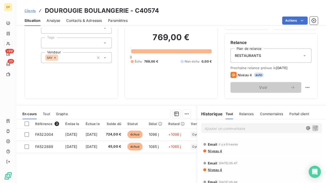
click at [91, 17] on div "Contacts & Adresses" at bounding box center [84, 20] width 36 height 11
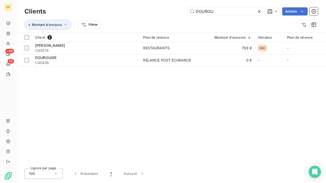
click at [259, 12] on icon at bounding box center [259, 11] width 5 height 5
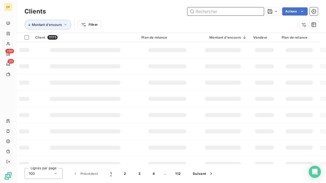
click at [259, 12] on input "text" at bounding box center [225, 11] width 76 height 8
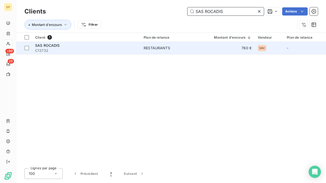
type input "SAS ROCADIS"
click at [97, 45] on div "SAS ROCADIS" at bounding box center [86, 45] width 102 height 5
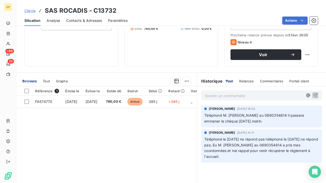
scroll to position [73, 0]
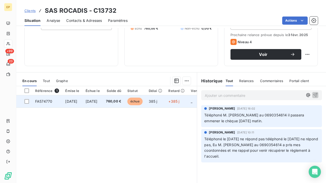
click at [98, 100] on span "23 sept. 2024" at bounding box center [92, 101] width 12 height 4
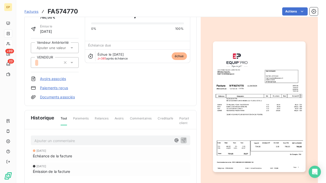
scroll to position [26, 0]
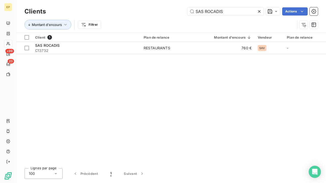
click at [262, 11] on div at bounding box center [260, 11] width 7 height 8
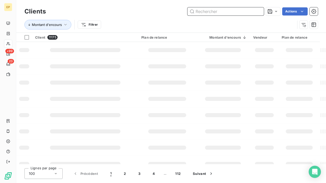
click at [254, 11] on input "text" at bounding box center [225, 11] width 76 height 8
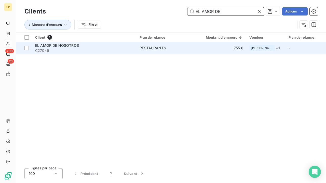
type input "EL AMOR DE"
click at [83, 44] on div "EL AMOR DE NOSOTROS" at bounding box center [84, 45] width 98 height 5
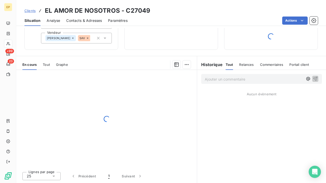
scroll to position [61, 0]
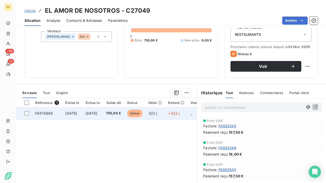
click at [98, 114] on span "25 nov. 2024" at bounding box center [92, 113] width 12 height 4
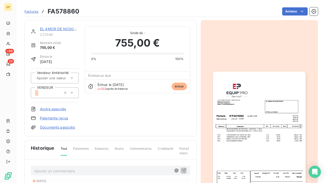
scroll to position [32, 0]
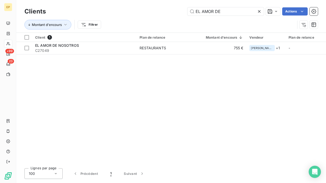
click at [257, 14] on icon at bounding box center [259, 11] width 5 height 5
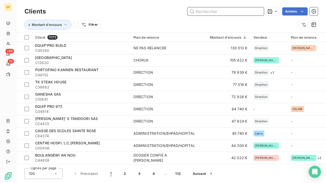
click at [259, 13] on input "text" at bounding box center [225, 11] width 76 height 8
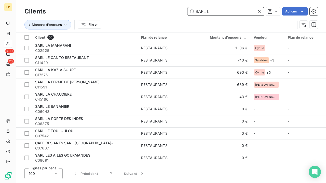
type input "SARL L"
click at [70, 63] on span "C11429" at bounding box center [85, 62] width 100 height 5
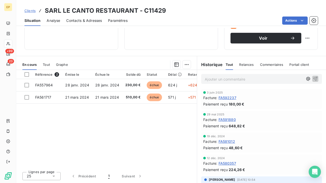
scroll to position [90, 0]
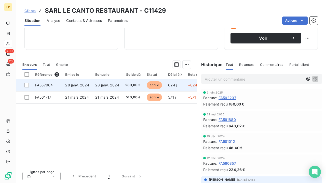
click at [133, 86] on span "230,00 €" at bounding box center [132, 85] width 15 height 5
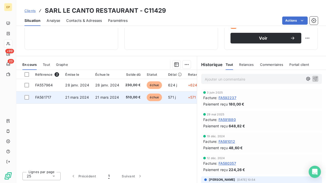
scroll to position [90, 0]
click at [91, 97] on td "21 mars 2024" at bounding box center [77, 97] width 30 height 12
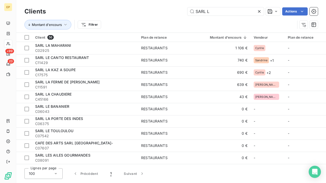
click at [261, 11] on icon at bounding box center [259, 11] width 5 height 5
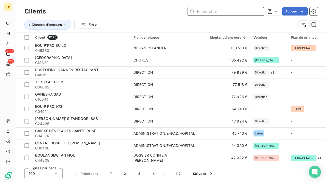
click at [261, 12] on input "text" at bounding box center [225, 11] width 76 height 8
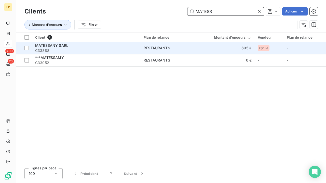
type input "MATESS"
click at [66, 46] on span "MATESSANY SARL" at bounding box center [51, 45] width 33 height 4
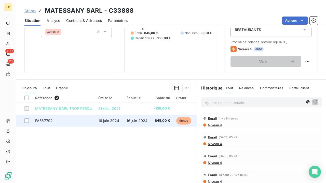
click at [122, 120] on td "16 juin 2024" at bounding box center [109, 121] width 28 height 12
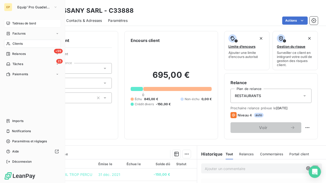
click at [18, 24] on span "Tableau de bord" at bounding box center [24, 23] width 24 height 5
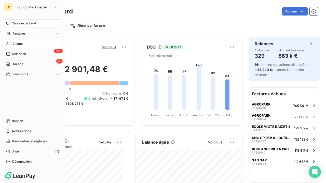
click at [10, 45] on icon at bounding box center [8, 44] width 4 height 4
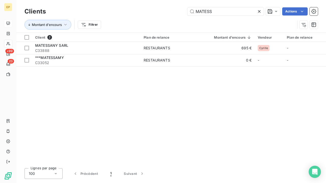
click at [257, 11] on icon at bounding box center [259, 11] width 5 height 5
